Goal: Task Accomplishment & Management: Use online tool/utility

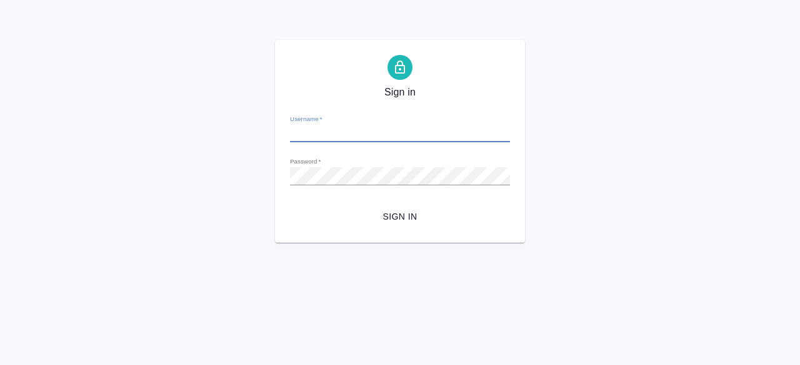
type input "[PERSON_NAME][EMAIL_ADDRESS][DOMAIN_NAME]"
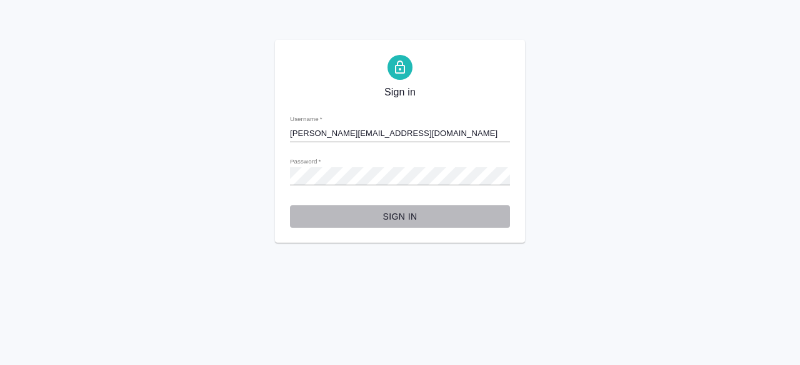
click at [387, 227] on button "Sign in" at bounding box center [400, 217] width 220 height 23
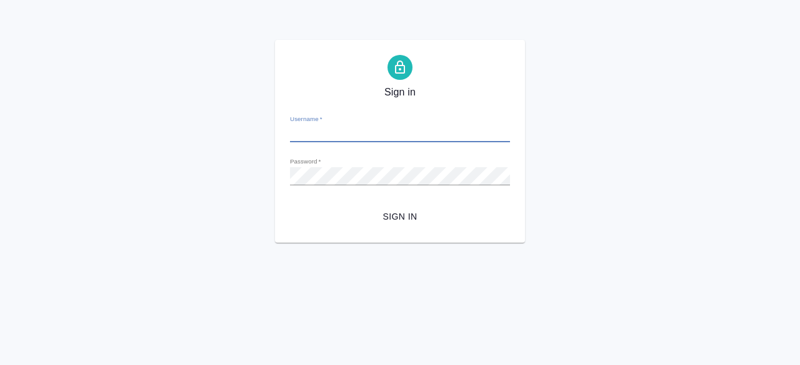
type input "r.komarov@awatera.com"
click at [378, 181] on div "Password   *" at bounding box center [400, 170] width 220 height 27
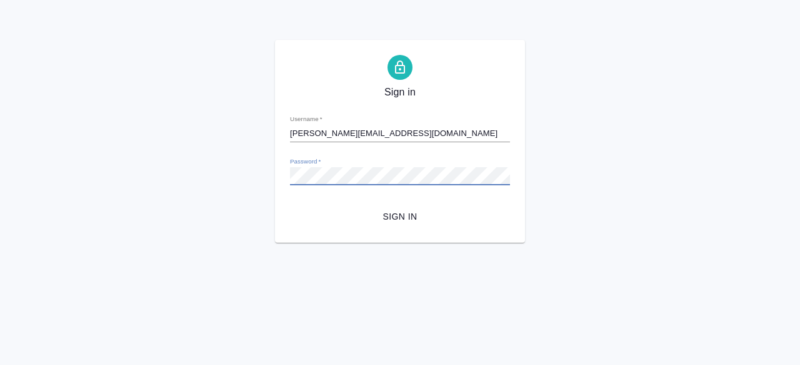
click at [290, 206] on button "Sign in" at bounding box center [400, 217] width 220 height 23
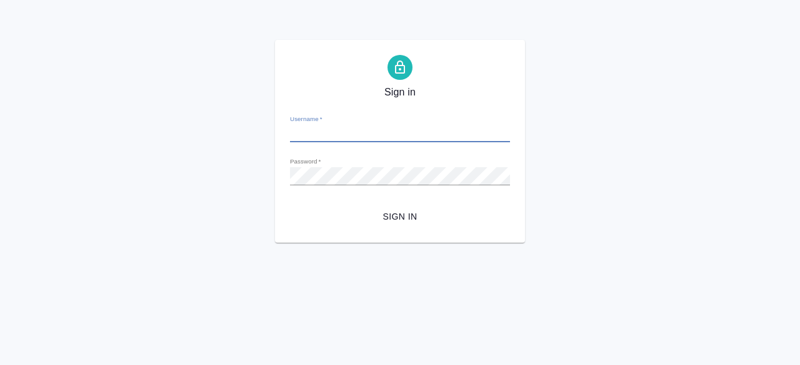
type input "r.komarov@awatera.com"
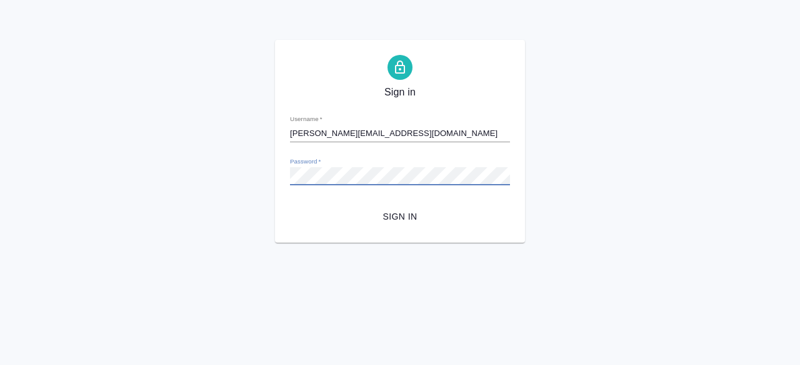
click at [290, 206] on button "Sign in" at bounding box center [400, 217] width 220 height 23
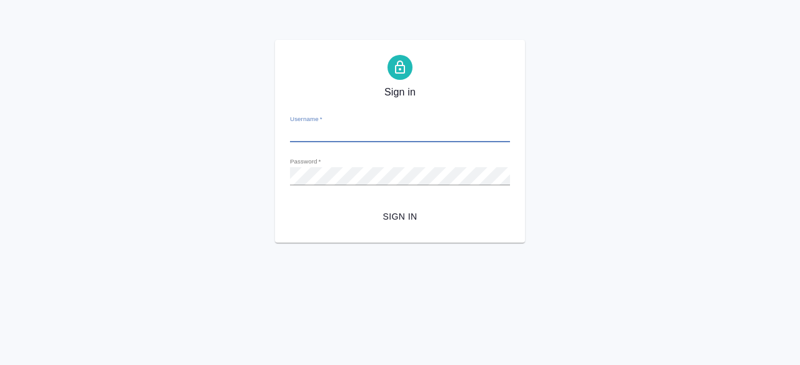
type input "[PERSON_NAME][EMAIL_ADDRESS][DOMAIN_NAME]"
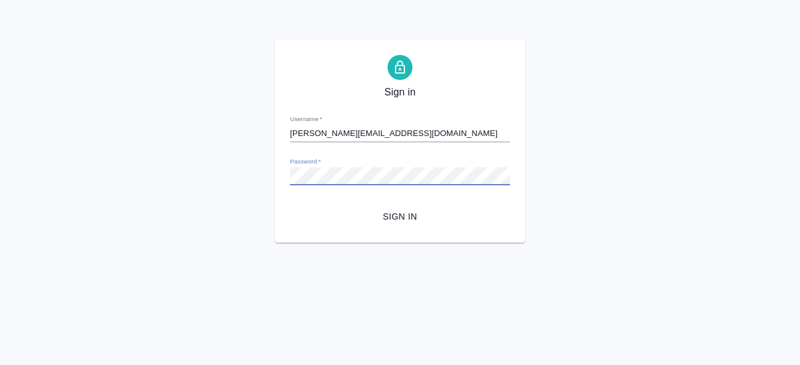
click at [290, 206] on button "Sign in" at bounding box center [400, 217] width 220 height 23
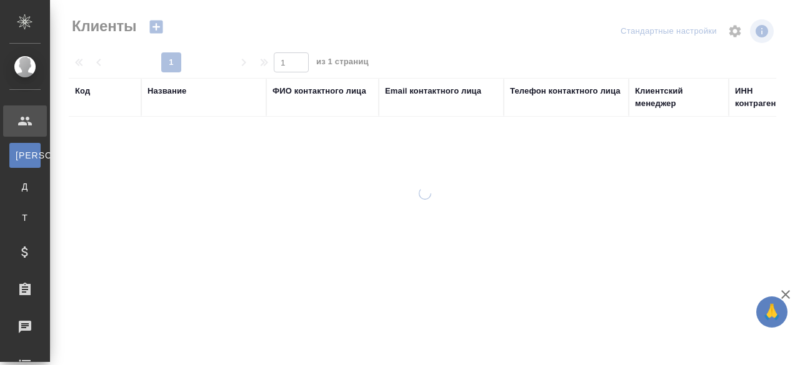
select select "RU"
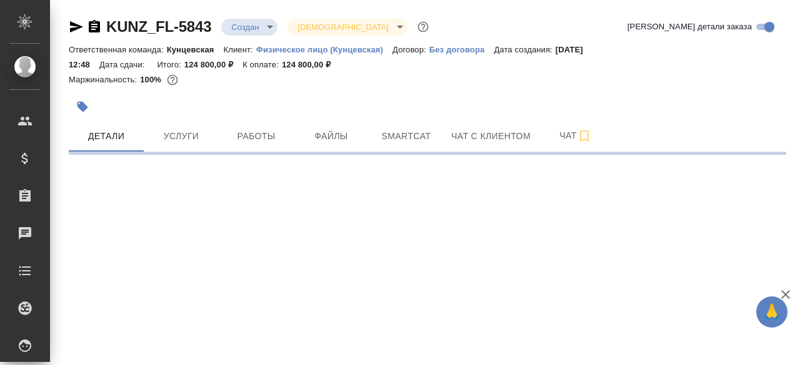
click at [472, 81] on div "Маржинальность: 100%" at bounding box center [427, 80] width 717 height 16
select select "RU"
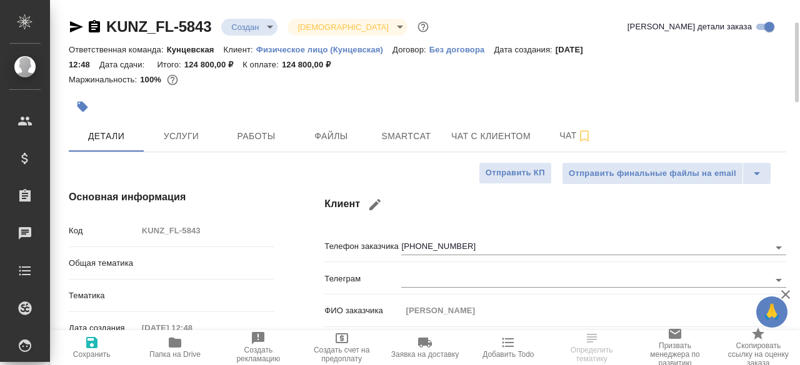
scroll to position [19, 0]
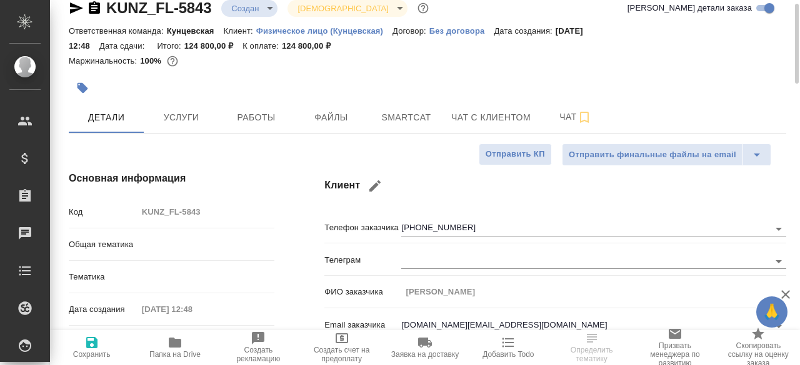
type textarea "x"
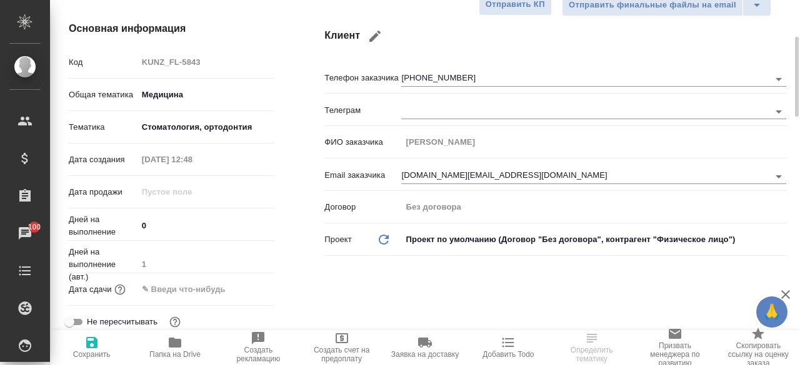
scroll to position [187, 0]
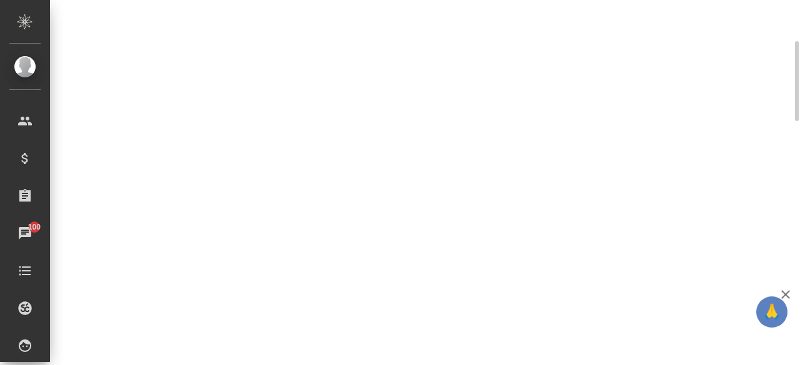
select select "RU"
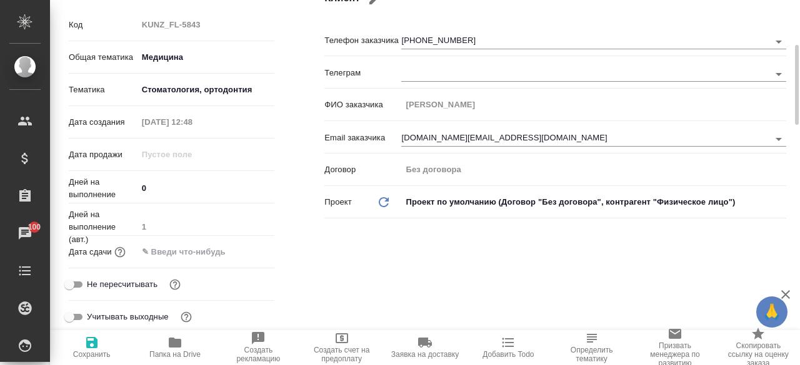
type textarea "x"
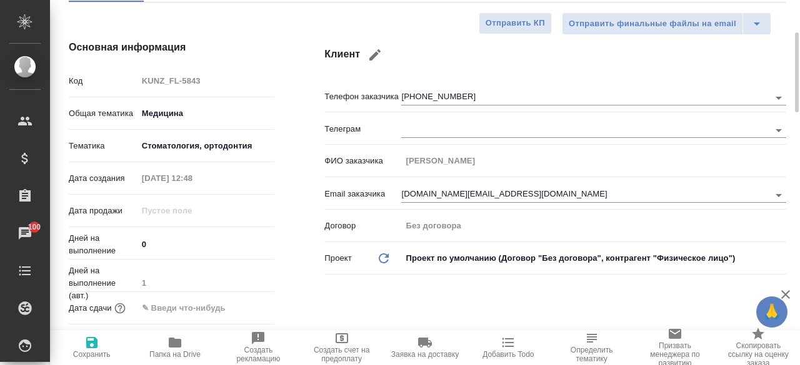
scroll to position [0, 0]
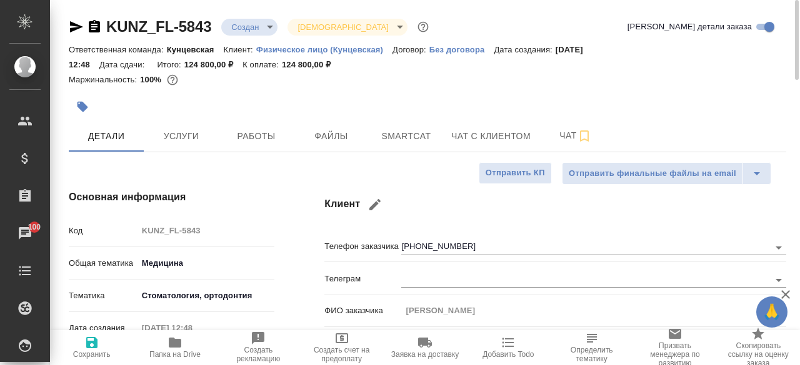
type textarea "x"
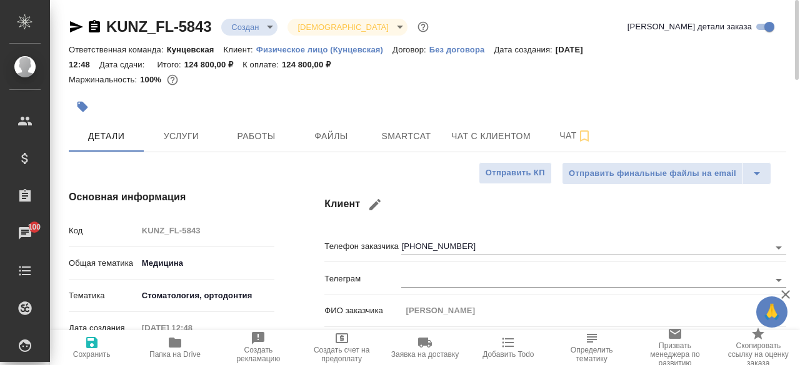
type textarea "x"
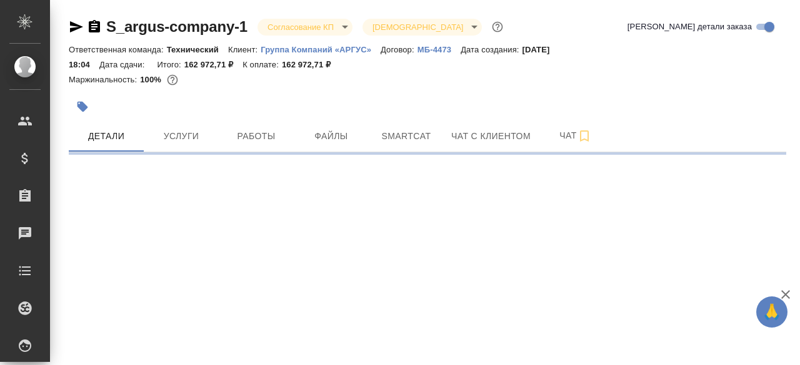
select select "RU"
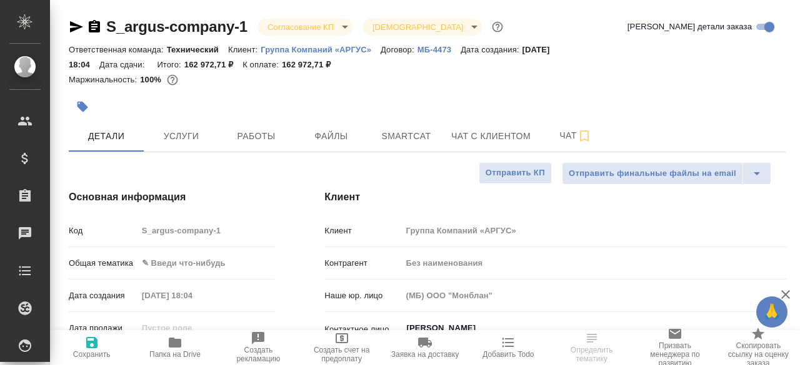
type textarea "x"
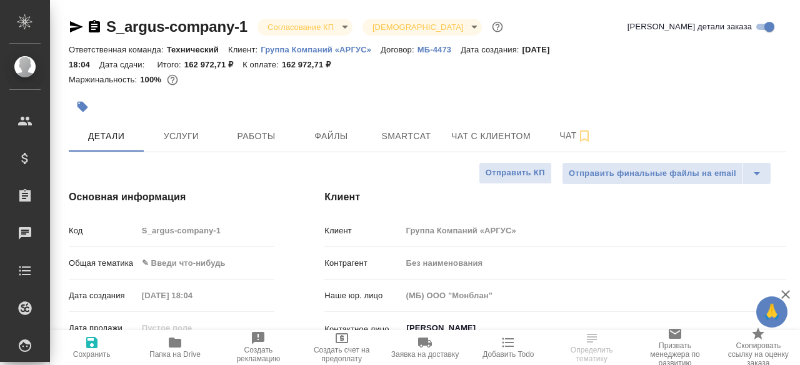
type textarea "x"
click at [477, 82] on div "Маржинальность: 100%" at bounding box center [427, 80] width 717 height 16
click at [250, 22] on div "S_argus-company-1 Согласование КП kpNegotiation Святая троица holyTrinity" at bounding box center [287, 27] width 437 height 20
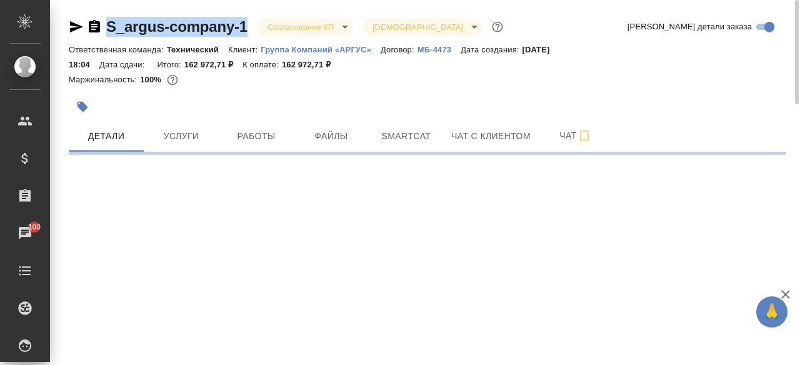
drag, startPoint x: 250, startPoint y: 22, endPoint x: 123, endPoint y: 29, distance: 127.0
click at [123, 29] on div "S_argus-company-1 Согласование КП kpNegotiation Святая троица holyTrinity" at bounding box center [287, 27] width 437 height 20
select select "RU"
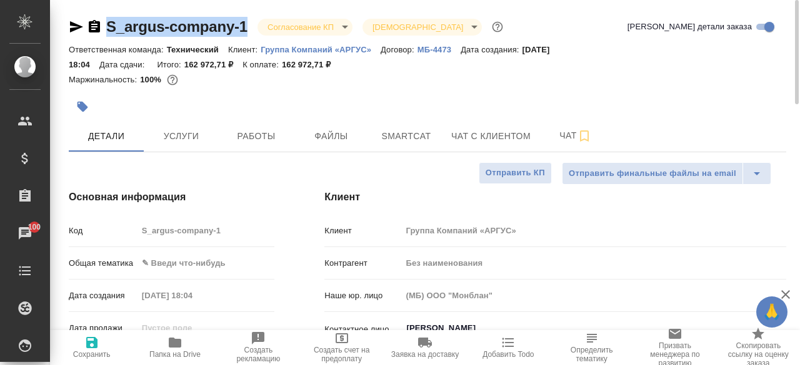
type textarea "x"
copy link "S_argus-company-1"
type textarea "x"
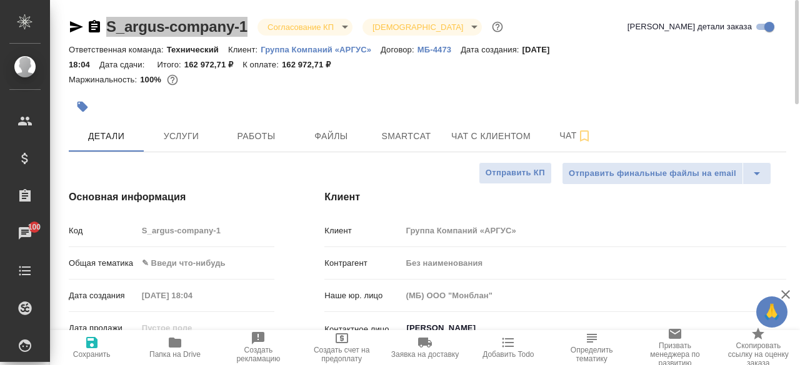
type textarea "x"
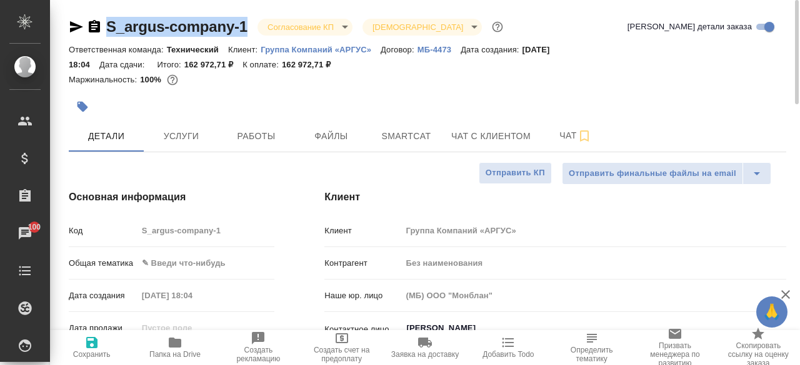
click at [289, 47] on p "Группа Компаний «АРГУС»" at bounding box center [320, 49] width 120 height 9
type textarea "x"
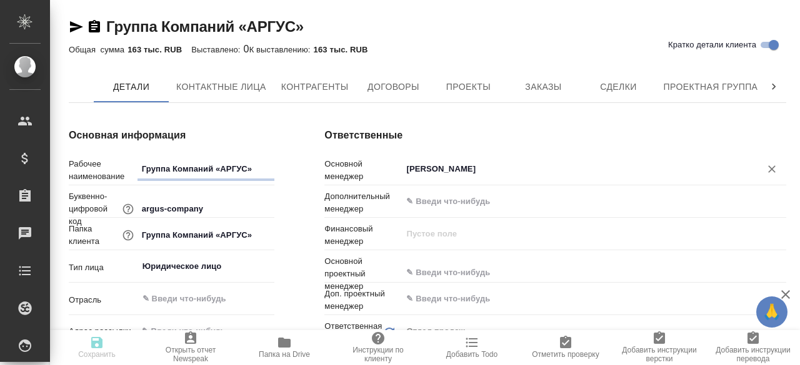
click at [562, 179] on div "Мосина Ирина ​" at bounding box center [593, 169] width 385 height 22
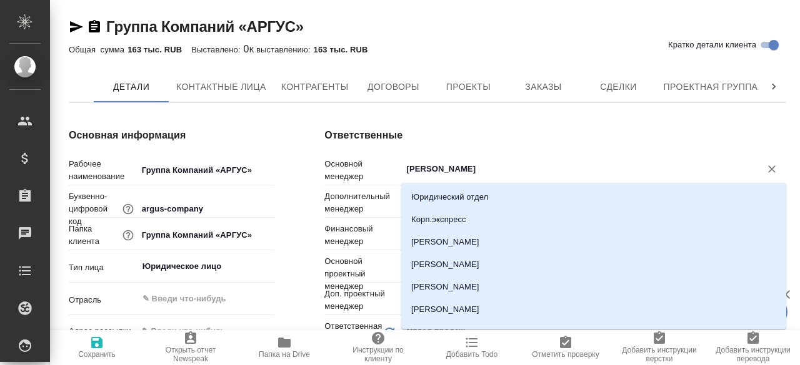
click at [560, 139] on h4 "Ответственные" at bounding box center [555, 135] width 462 height 15
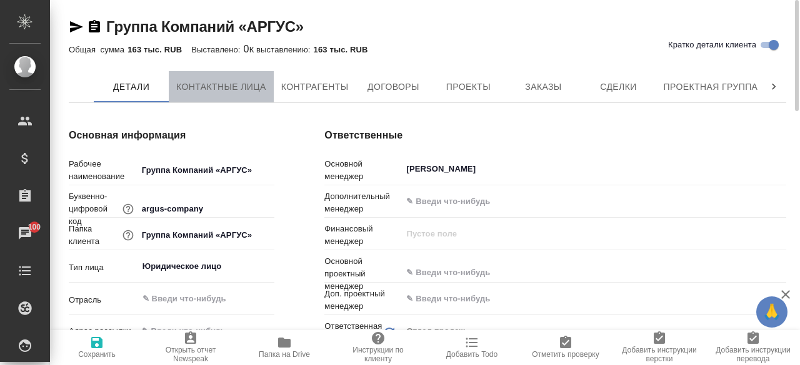
click at [228, 89] on span "Контактные лица" at bounding box center [221, 87] width 90 height 16
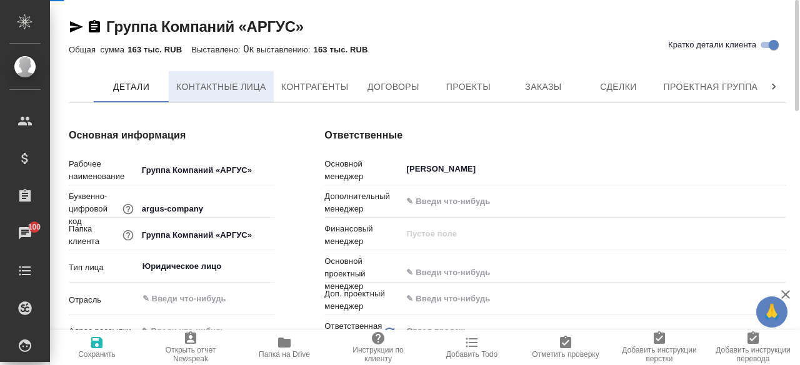
select select "RU"
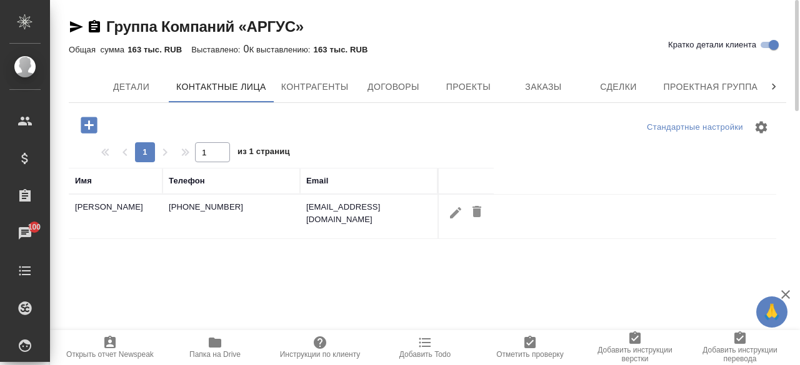
click at [382, 208] on td "sai@argus-company.ru" at bounding box center [368, 217] width 137 height 44
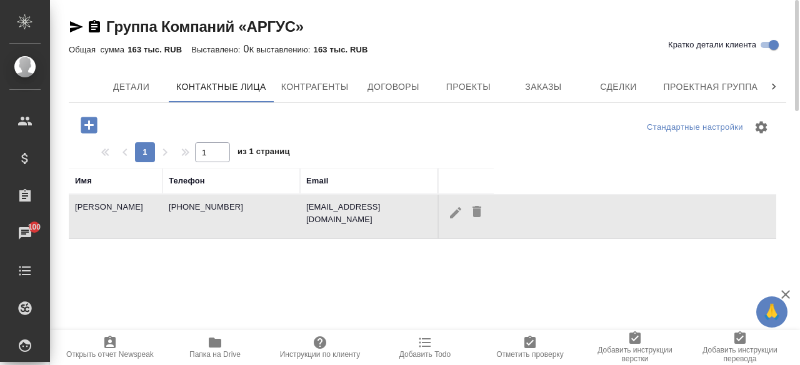
drag, startPoint x: 391, startPoint y: 199, endPoint x: 379, endPoint y: 206, distance: 14.3
click at [379, 206] on td "sai@argus-company.ru" at bounding box center [368, 217] width 137 height 44
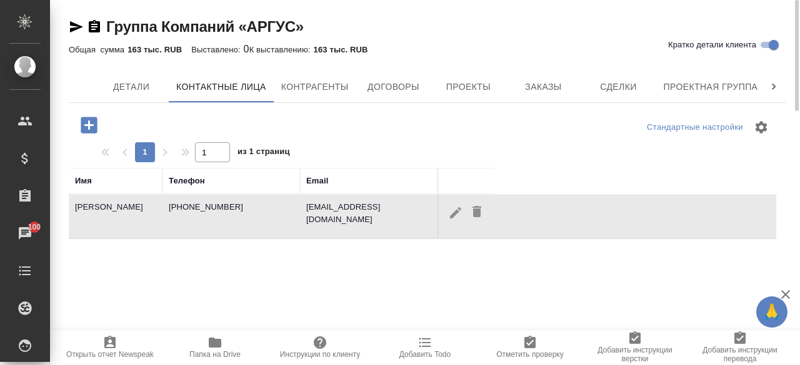
drag, startPoint x: 379, startPoint y: 206, endPoint x: 392, endPoint y: 206, distance: 13.8
click at [392, 206] on td "sai@argus-company.ru" at bounding box center [368, 217] width 137 height 44
drag, startPoint x: 392, startPoint y: 206, endPoint x: 288, endPoint y: 205, distance: 104.3
click at [288, 205] on tr "Ульянова Дарья +78123187712 sai@argus-company.ru" at bounding box center [422, 217] width 707 height 44
click at [386, 211] on td "sai@argus-company.ru" at bounding box center [368, 217] width 137 height 44
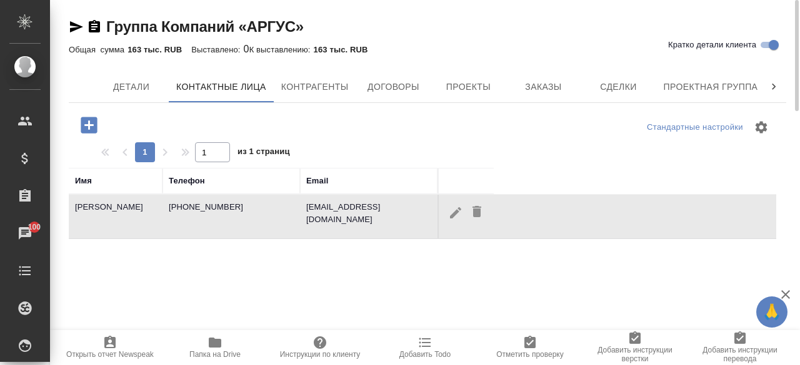
click at [386, 211] on td "sai@argus-company.ru" at bounding box center [368, 217] width 137 height 44
drag, startPoint x: 386, startPoint y: 211, endPoint x: 457, endPoint y: 211, distance: 71.2
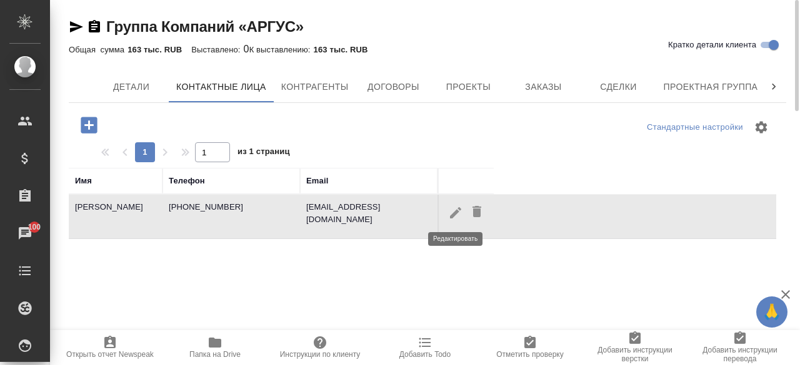
click at [457, 211] on tr "Ульянова Дарья +78123187712 sai@argus-company.ru" at bounding box center [422, 217] width 707 height 44
click at [457, 211] on icon "button" at bounding box center [455, 212] width 11 height 11
type input "Дарья"
type input "Ульянова"
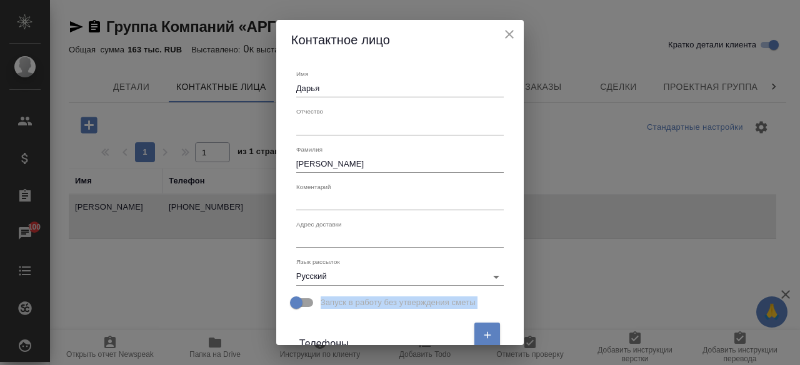
drag, startPoint x: 513, startPoint y: 284, endPoint x: 513, endPoint y: 294, distance: 10.0
click at [513, 294] on div "Имя Дарья Отчество Фамилия Ульянова Коментарий x Адрес доставки x Язык рассылок…" at bounding box center [400, 202] width 248 height 285
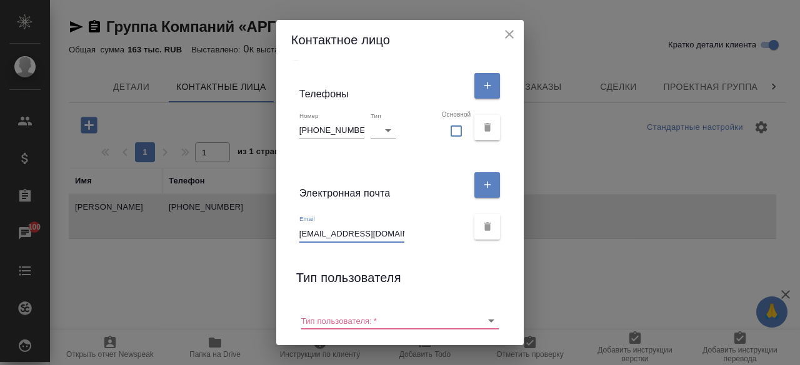
drag, startPoint x: 300, startPoint y: 234, endPoint x: 400, endPoint y: 234, distance: 99.9
click at [400, 234] on div "Email sai@argus-company.ru" at bounding box center [383, 228] width 169 height 27
click at [515, 35] on icon "close" at bounding box center [509, 34] width 15 height 15
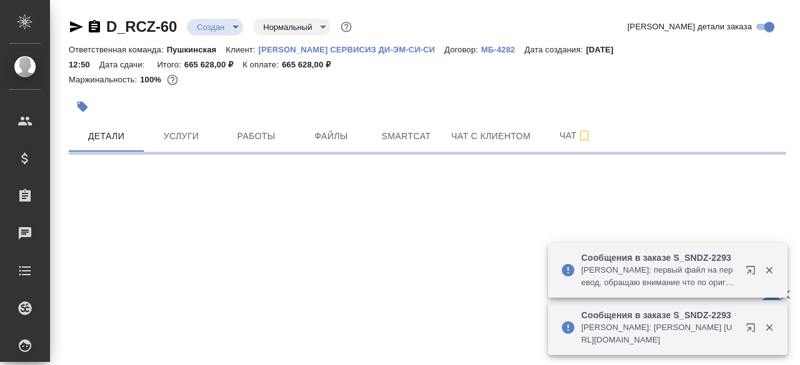
select select "RU"
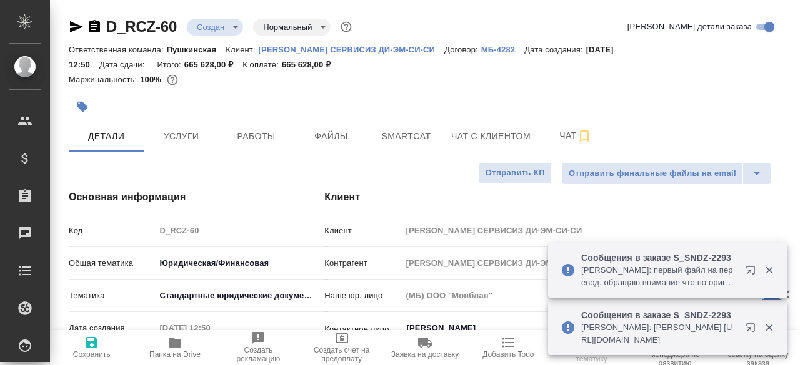
type textarea "x"
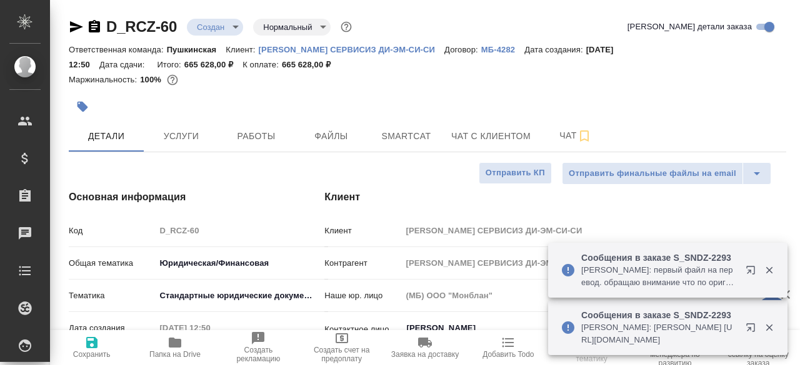
type textarea "x"
click at [481, 76] on div "Маржинальность: 100%" at bounding box center [427, 80] width 717 height 16
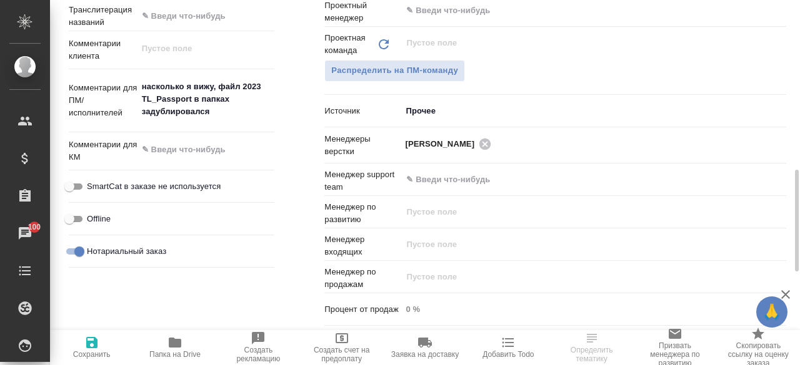
scroll to position [768, 0]
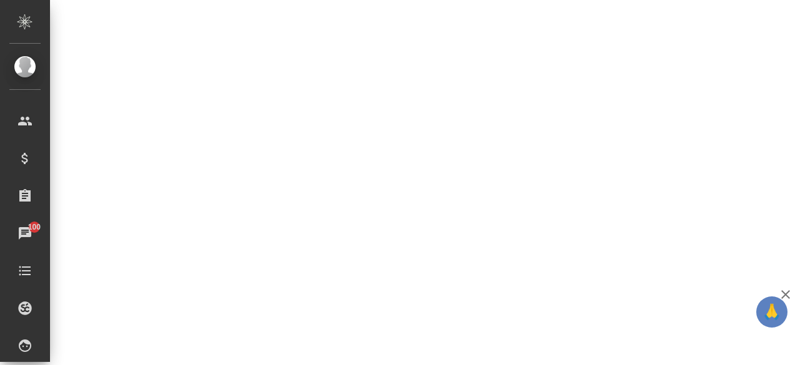
select select "RU"
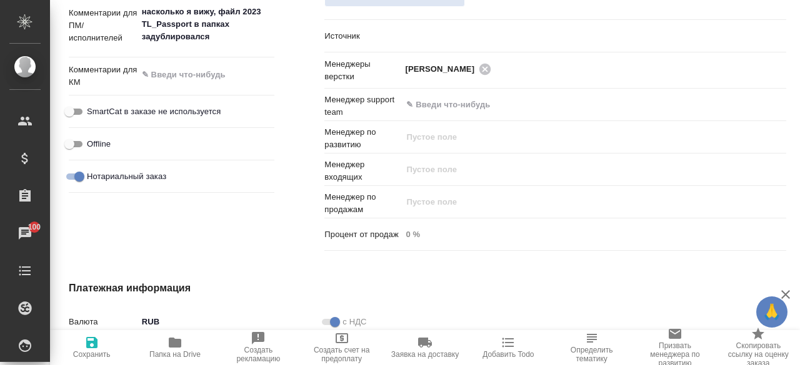
type textarea "x"
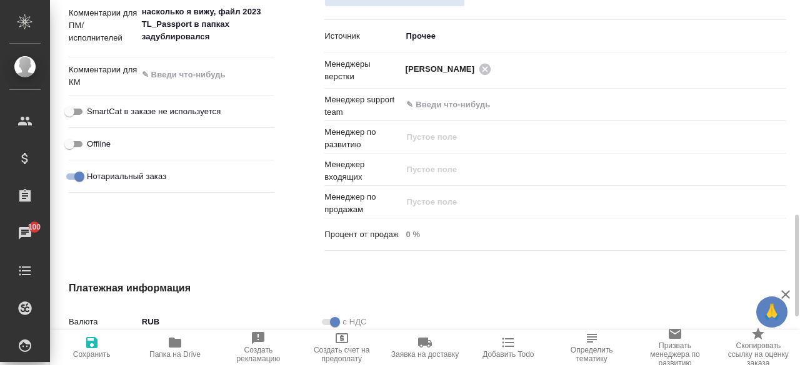
type textarea "x"
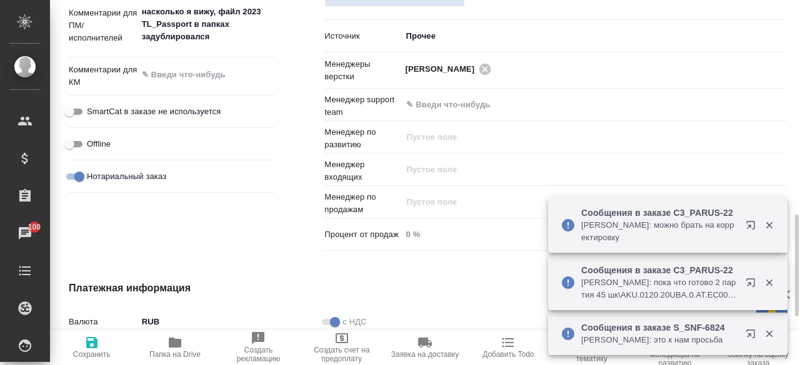
type textarea "x"
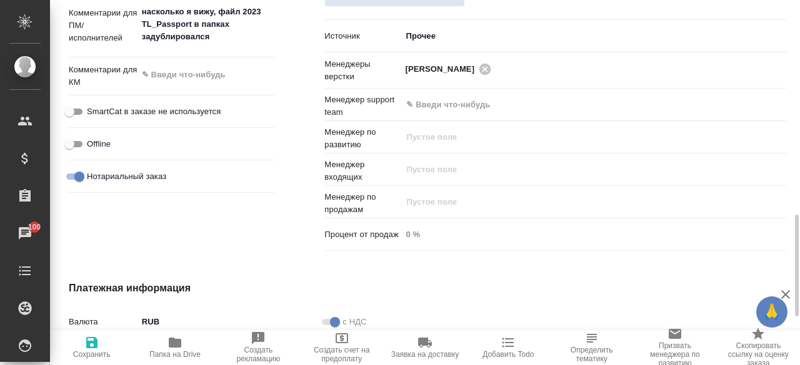
type textarea "x"
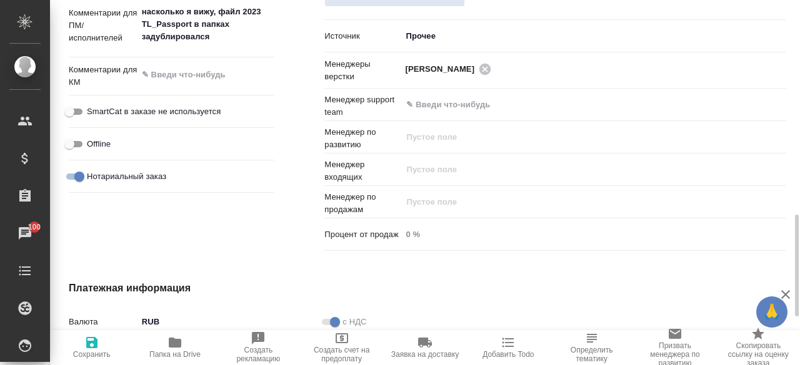
type textarea "x"
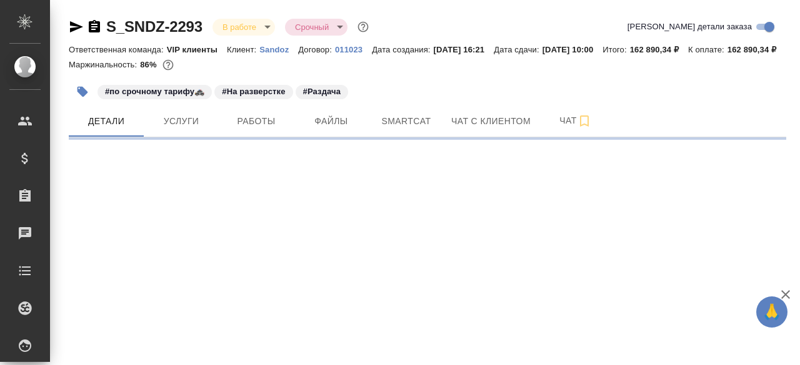
select select "RU"
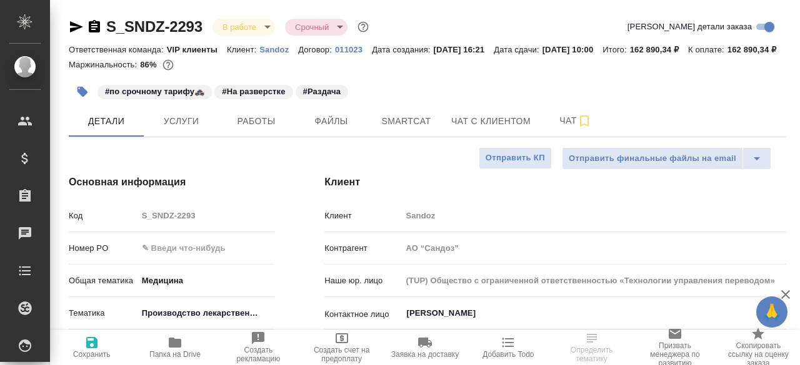
type textarea "x"
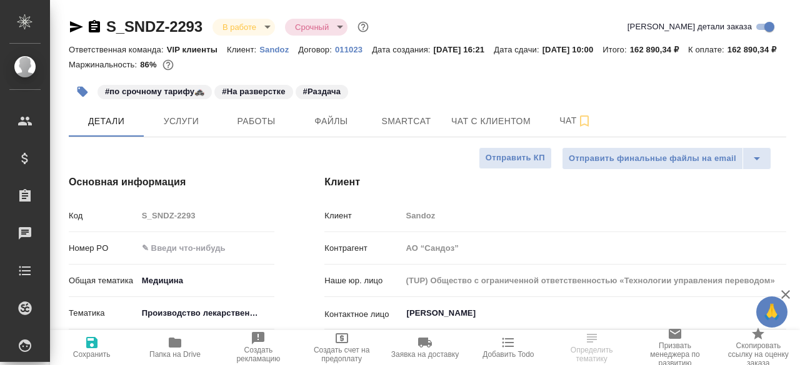
type textarea "x"
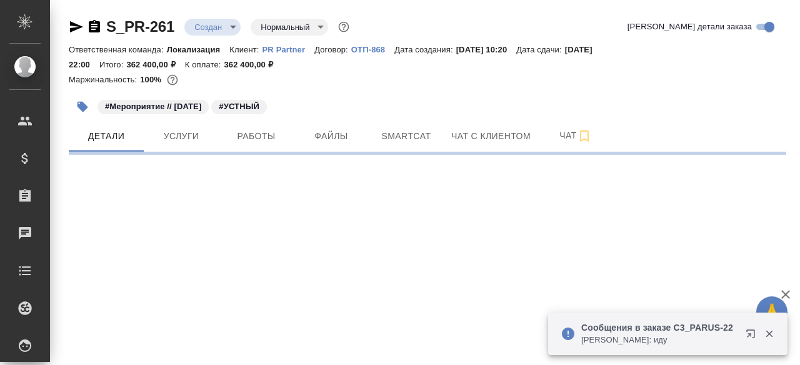
select select "RU"
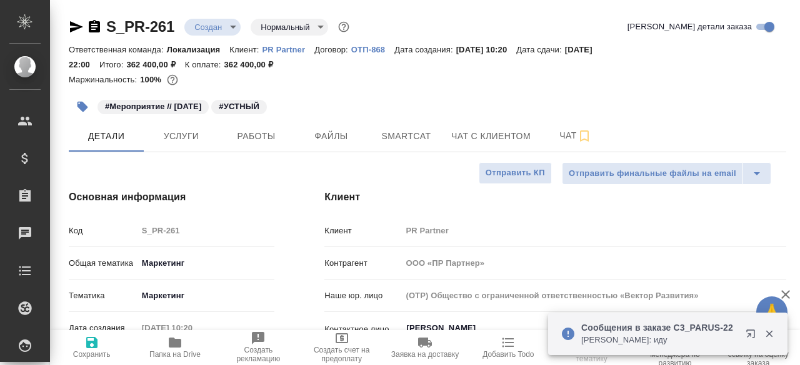
type textarea "x"
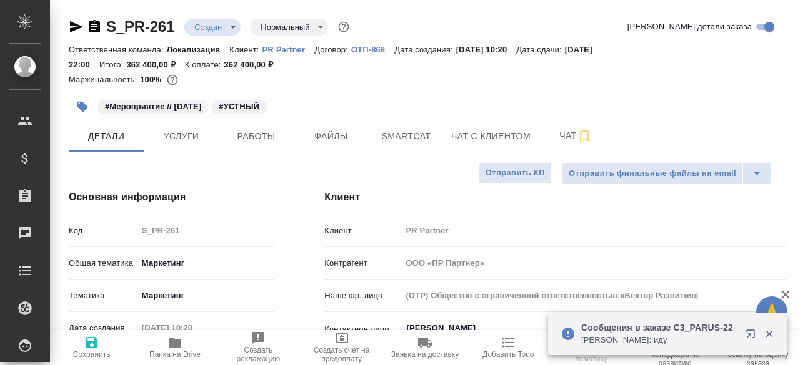
type textarea "x"
click at [772, 63] on div "Ответственная команда: Локализация Клиент: PR Partner Договор: ОТП-868 Дата соз…" at bounding box center [427, 57] width 717 height 30
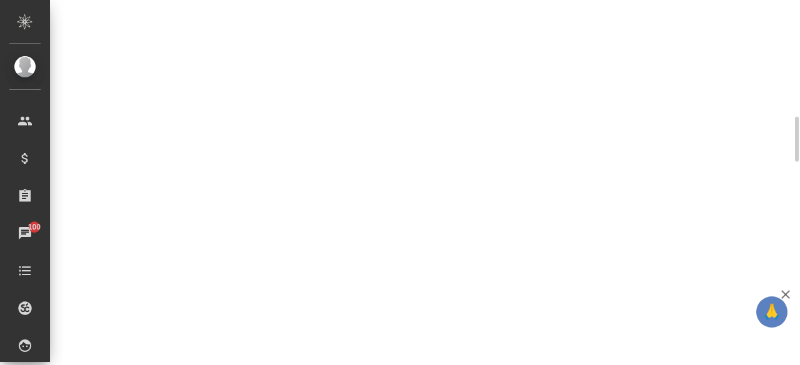
select select "RU"
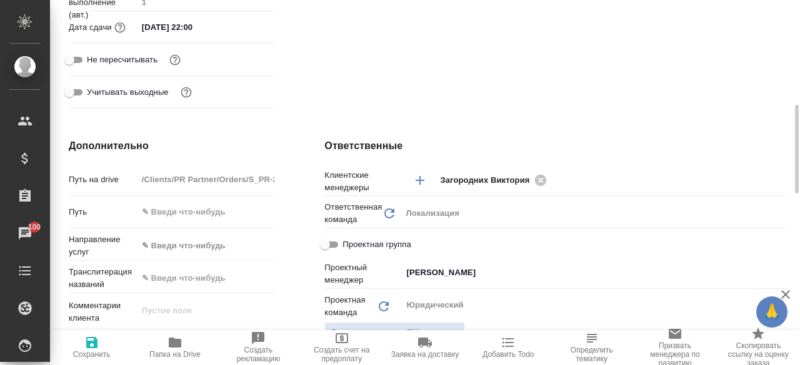
type textarea "x"
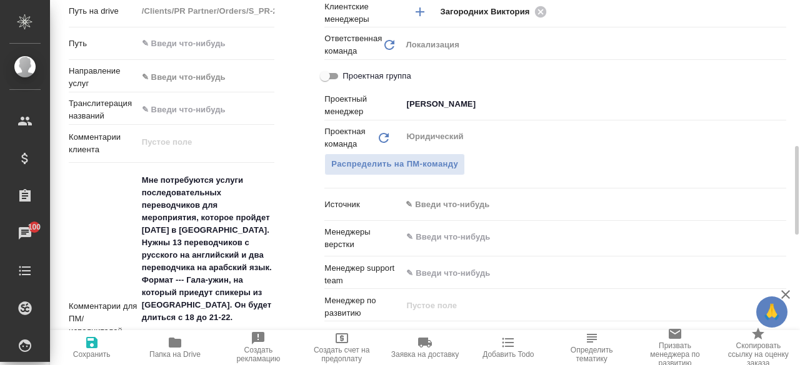
scroll to position [731, 0]
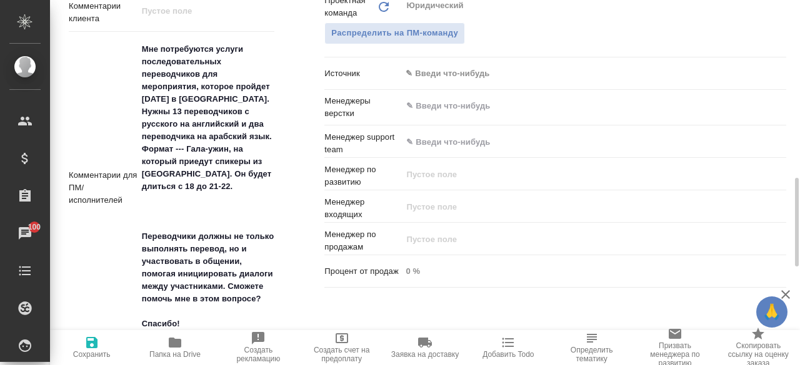
type textarea "x"
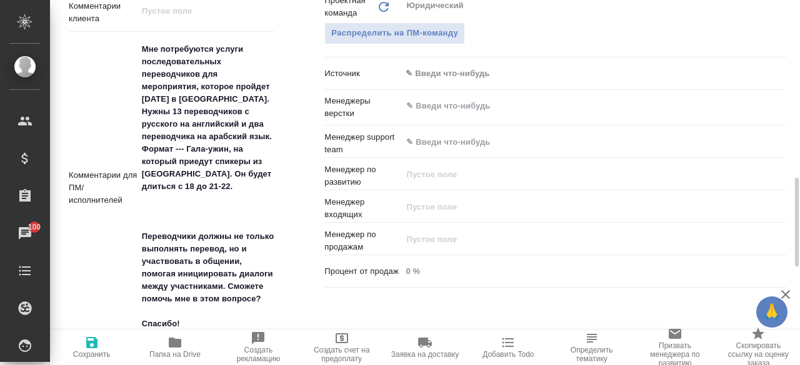
type textarea "x"
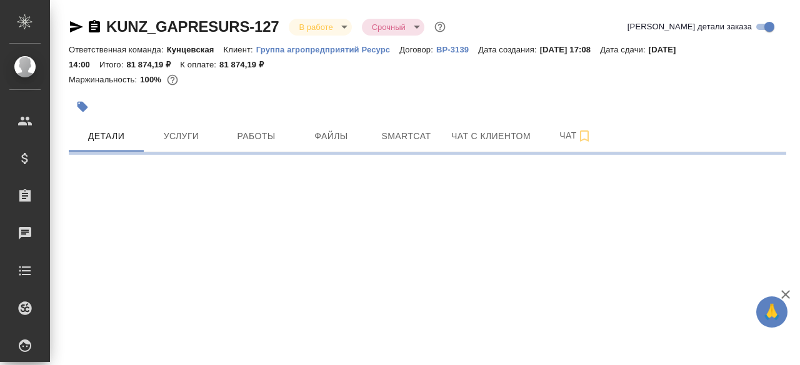
select select "RU"
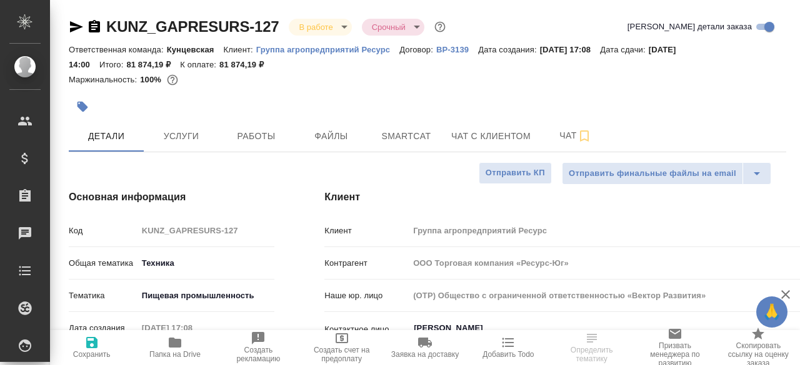
type textarea "x"
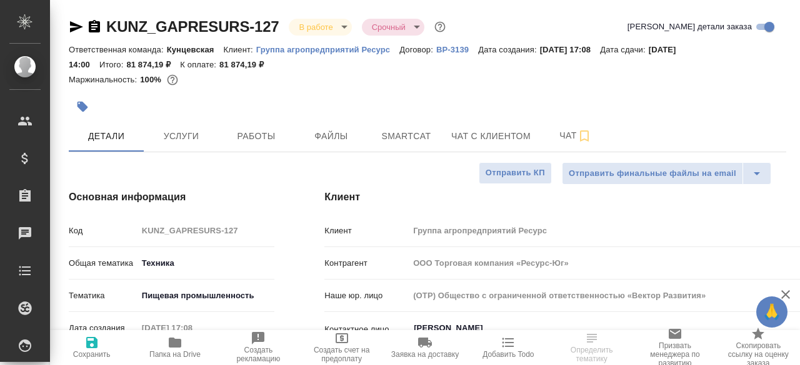
type textarea "x"
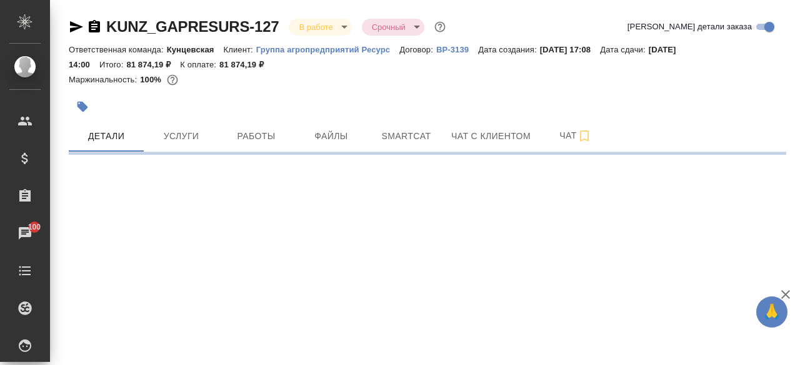
click at [647, 214] on div ".cls-1 fill:#fff; AWATERA [PERSON_NAME]komarov Клиенты Спецификации Заказы 100 …" at bounding box center [400, 182] width 800 height 365
select select "RU"
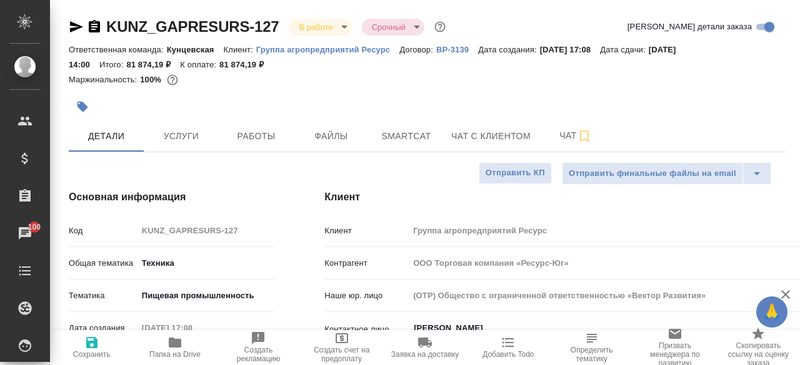
type textarea "x"
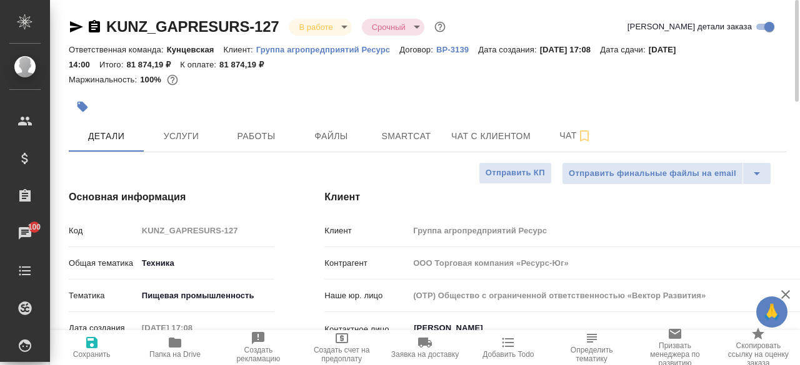
type textarea "x"
